Goal: Information Seeking & Learning: Learn about a topic

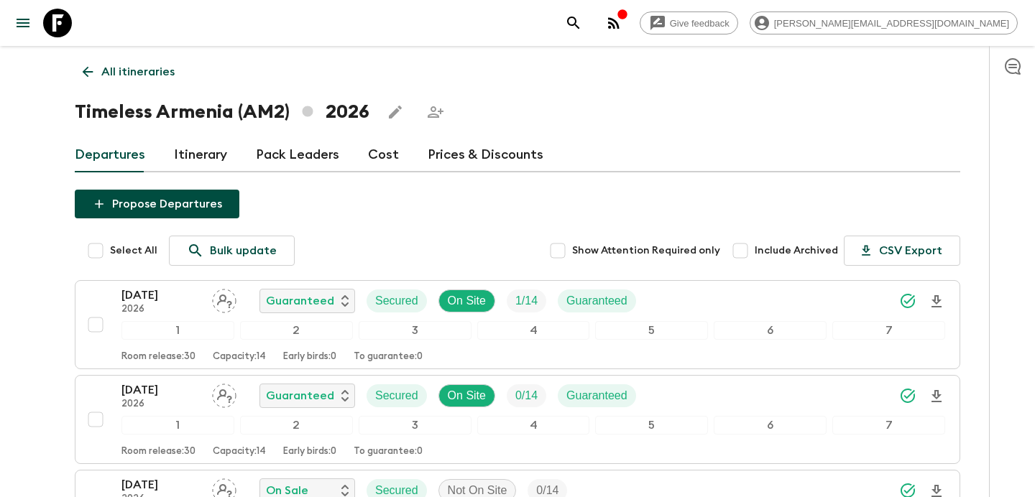
scroll to position [857, 0]
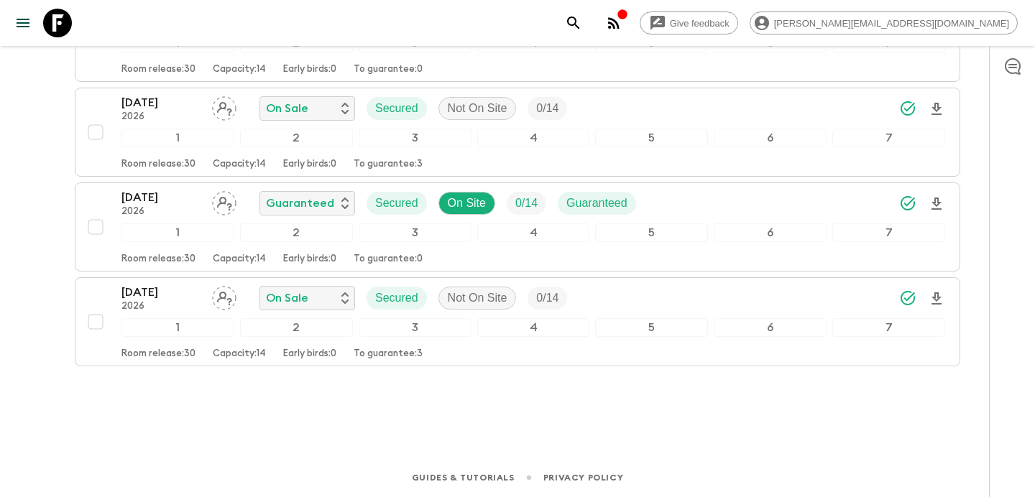
click at [620, 22] on icon "button" at bounding box center [614, 23] width 12 height 12
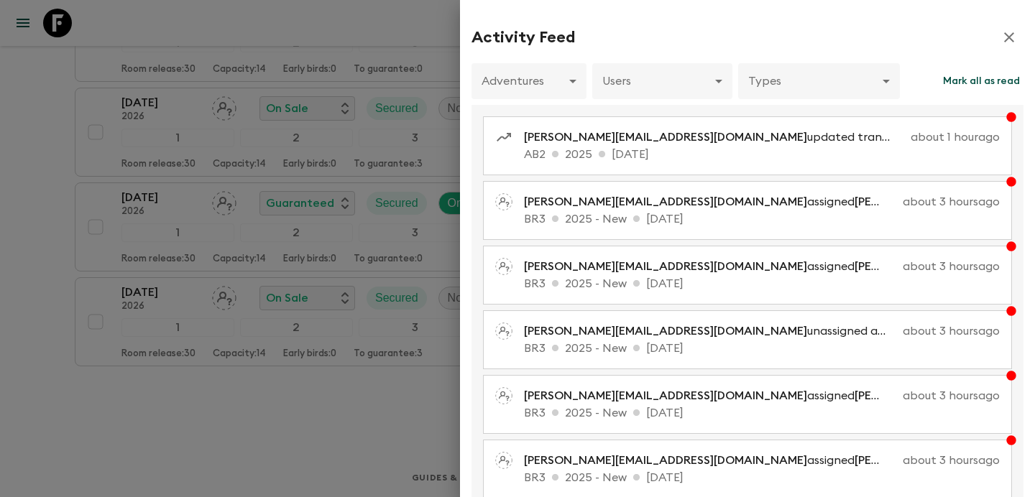
click at [353, 137] on div at bounding box center [517, 248] width 1035 height 497
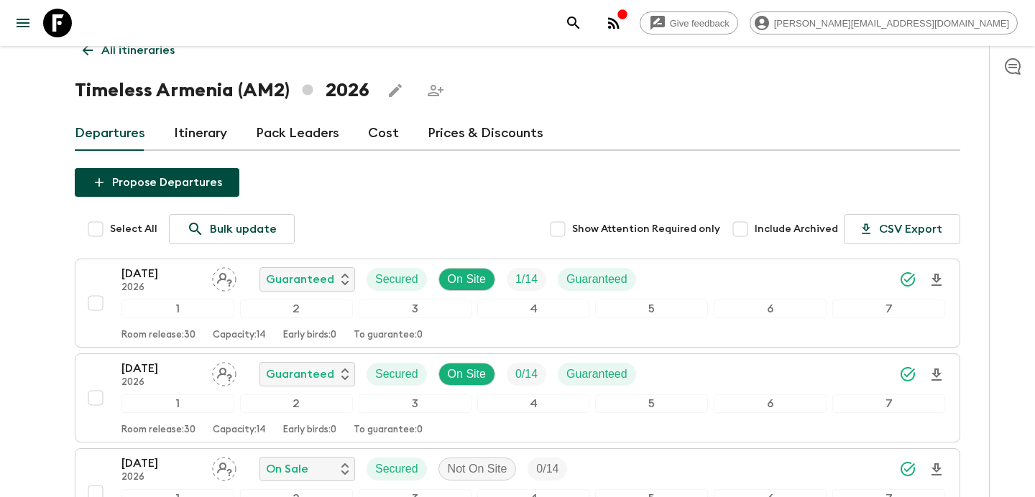
scroll to position [0, 0]
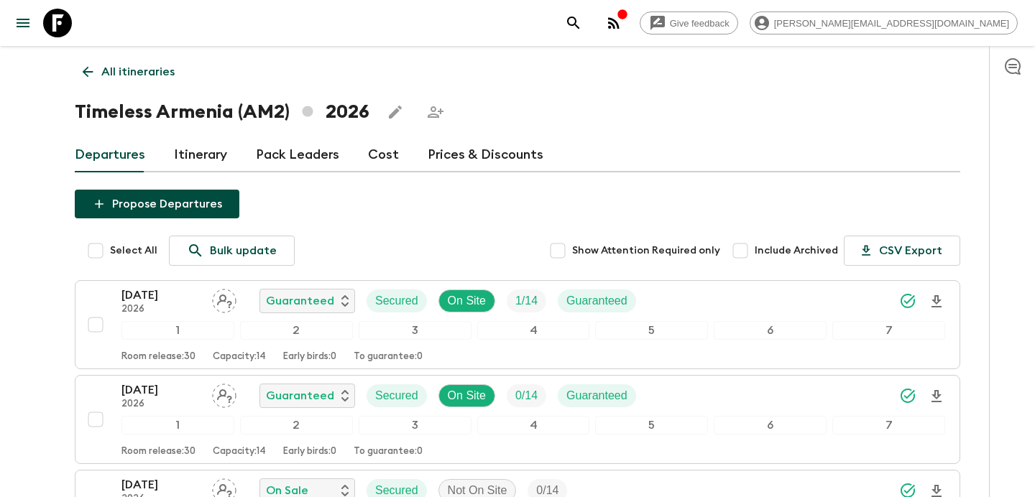
click at [106, 75] on p "All itineraries" at bounding box center [137, 71] width 73 height 17
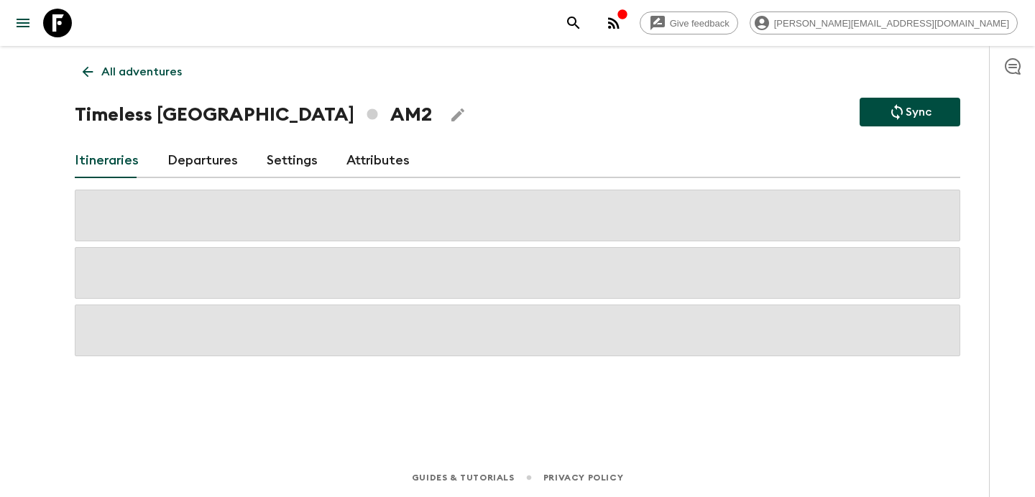
click at [106, 75] on p "All adventures" at bounding box center [141, 71] width 81 height 17
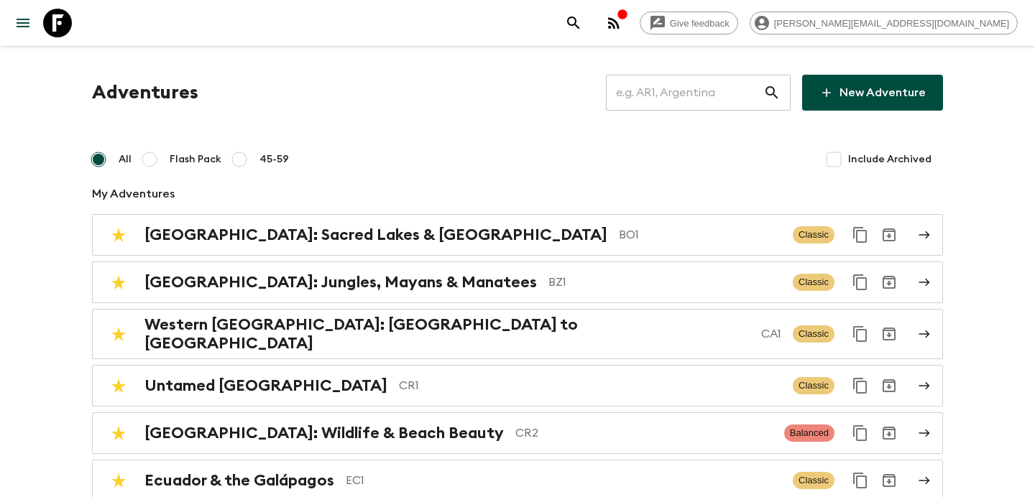
click at [656, 107] on input "text" at bounding box center [684, 93] width 157 height 40
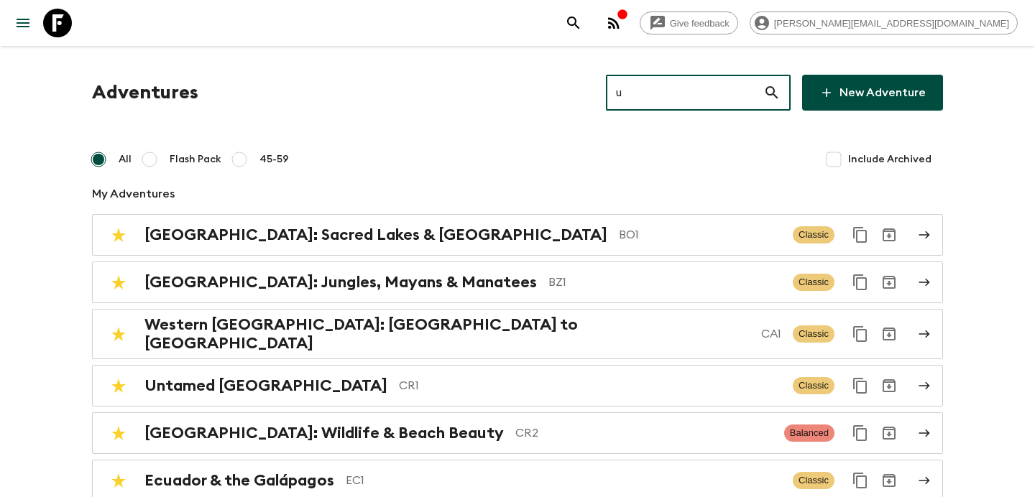
type input "uz"
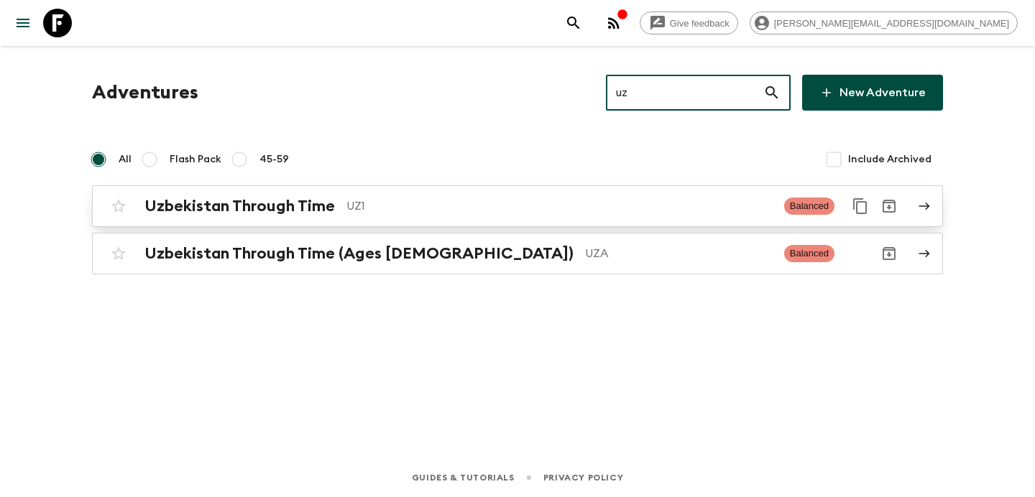
click at [482, 194] on div "Uzbekistan Through Time UZ1 Balanced" at bounding box center [489, 206] width 771 height 29
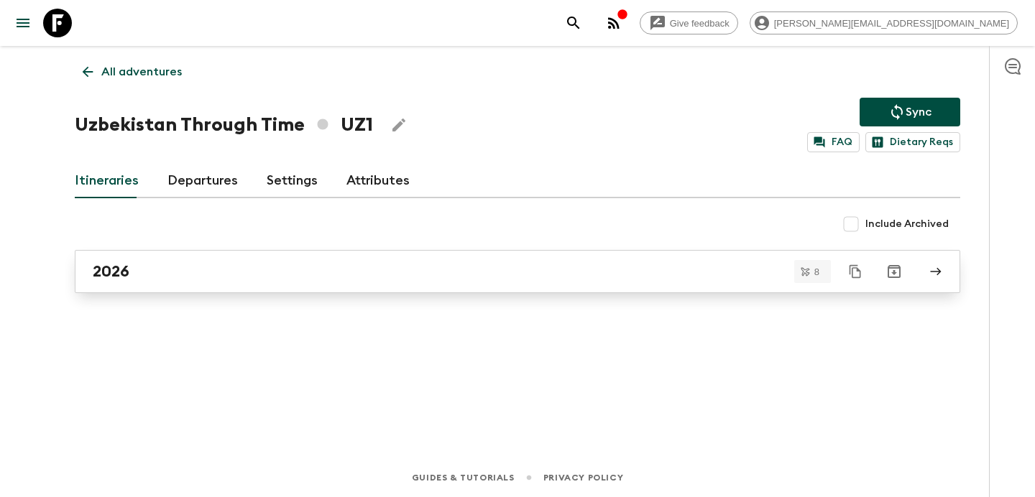
click at [420, 275] on div "2026" at bounding box center [504, 271] width 822 height 19
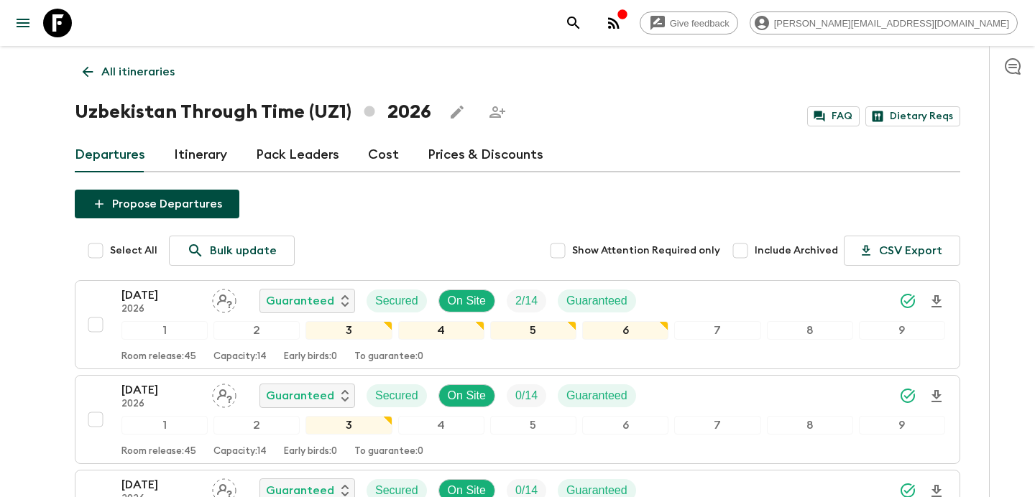
click at [147, 72] on p "All itineraries" at bounding box center [137, 71] width 73 height 17
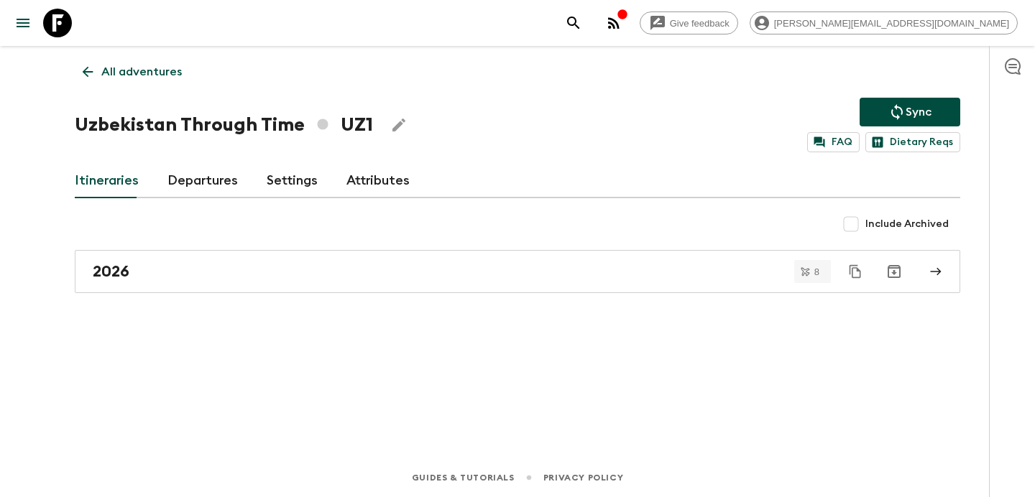
click at [147, 72] on p "All adventures" at bounding box center [141, 71] width 81 height 17
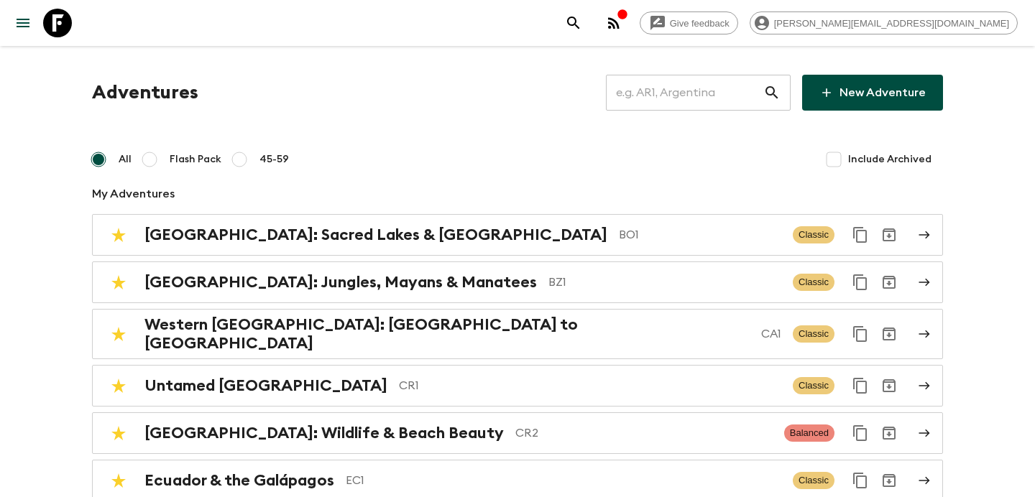
click at [678, 106] on input "text" at bounding box center [684, 93] width 157 height 40
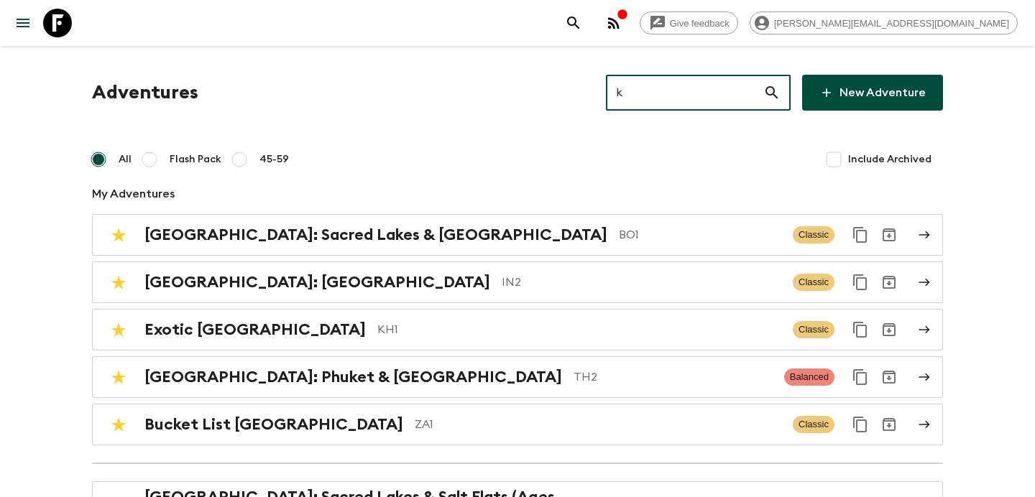
type input "kg"
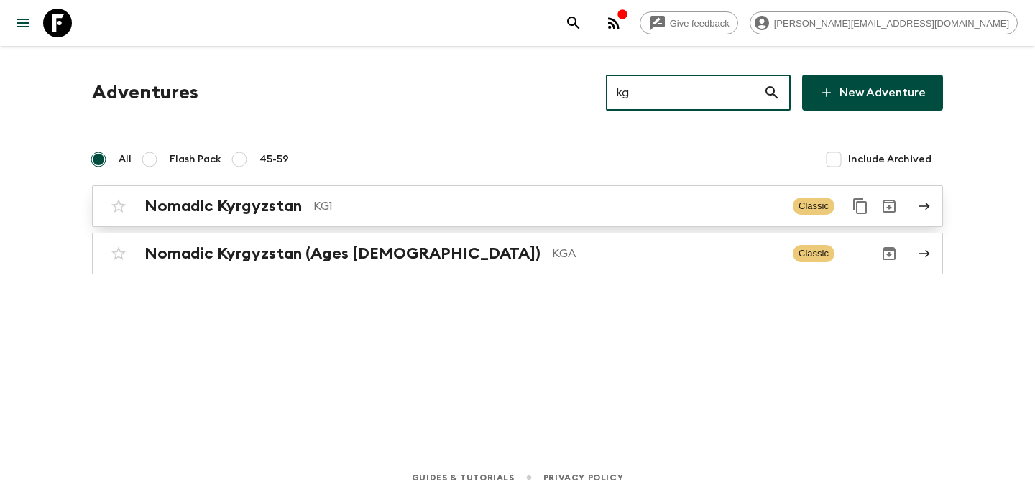
click at [589, 212] on p "KG1" at bounding box center [547, 206] width 468 height 17
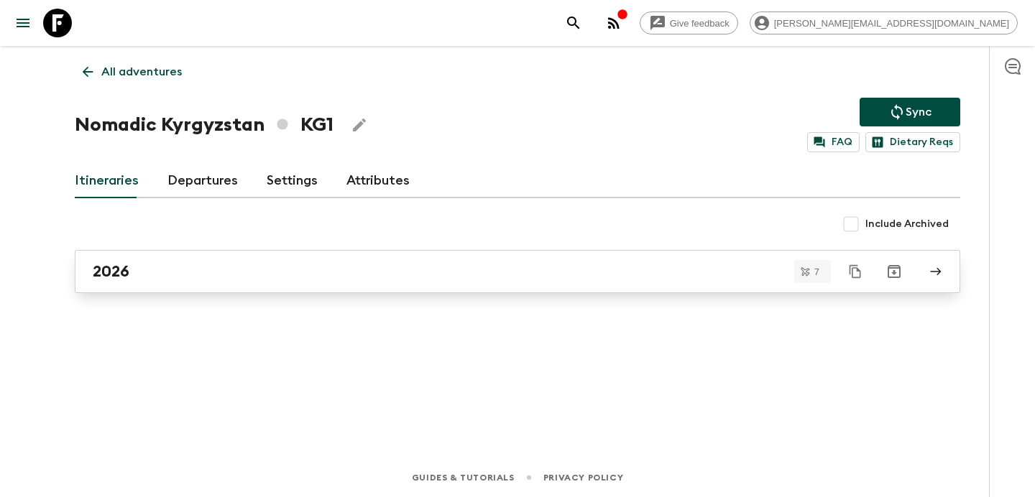
click at [473, 270] on div "2026" at bounding box center [504, 271] width 822 height 19
